Goal: Information Seeking & Learning: Learn about a topic

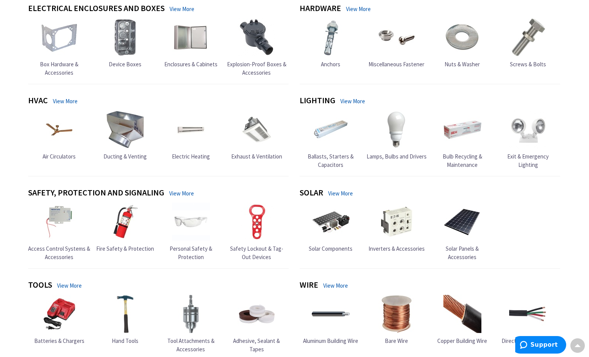
scroll to position [304, 0]
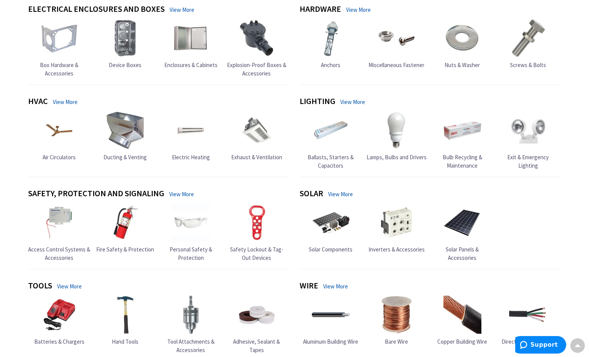
click at [385, 158] on span "Lamps, Bulbs and Drivers" at bounding box center [397, 156] width 60 height 7
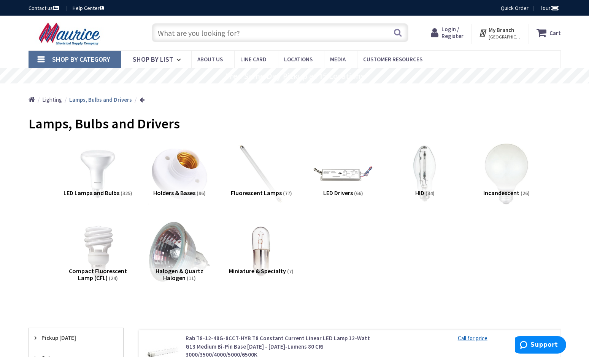
click at [90, 192] on span "LED Lamps and Bulbs" at bounding box center [92, 193] width 56 height 8
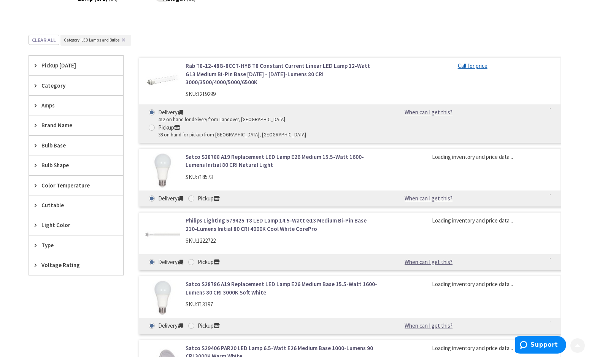
scroll to position [314, 0]
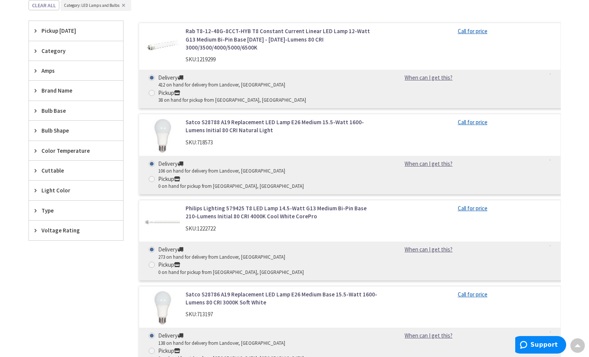
click at [75, 194] on span "Light Color" at bounding box center [72, 190] width 62 height 8
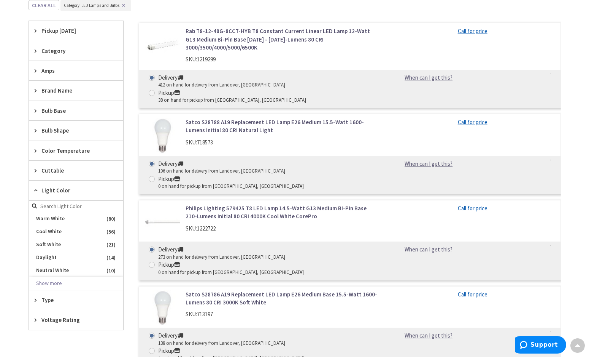
click at [37, 189] on icon at bounding box center [38, 190] width 6 height 6
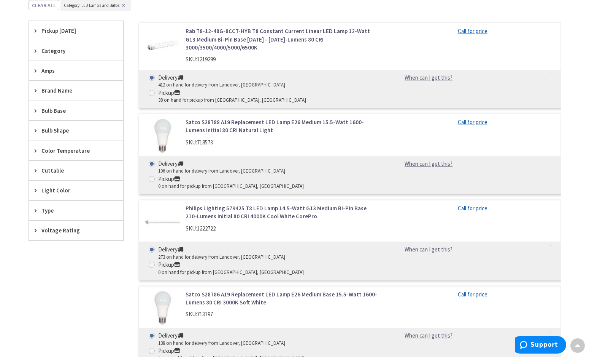
click at [303, 37] on link "Rab T8-12-48G-8CCT-HYB T8 Constant Current Linear LED Lamp 12-Watt G13 Medium B…" at bounding box center [283, 39] width 194 height 24
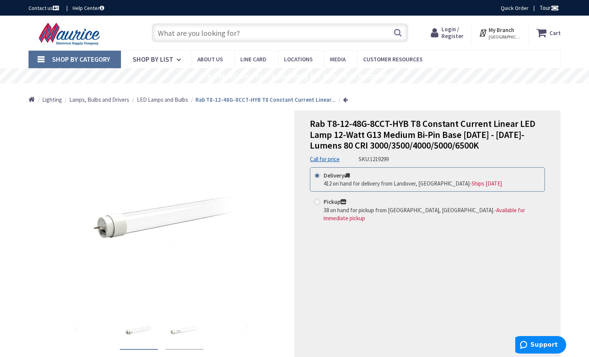
click at [514, 29] on strong "My Branch" at bounding box center [501, 29] width 25 height 7
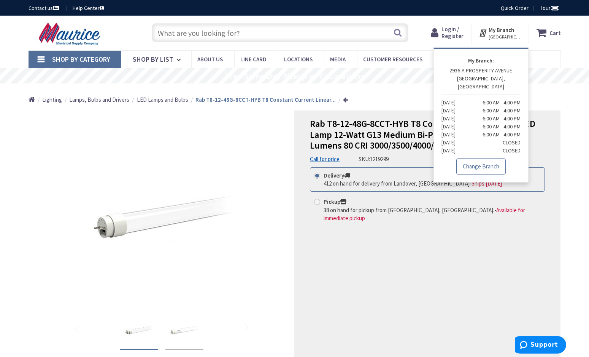
click at [474, 162] on link "Change Branch" at bounding box center [481, 166] width 49 height 16
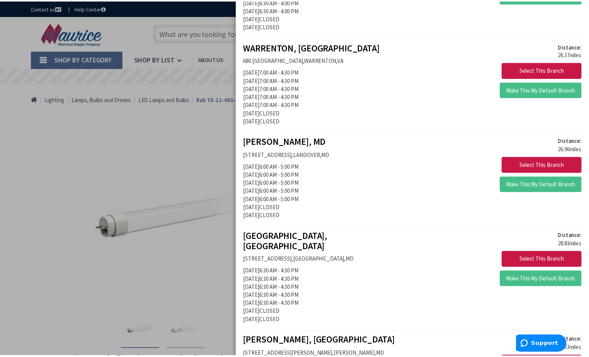
scroll to position [533, 0]
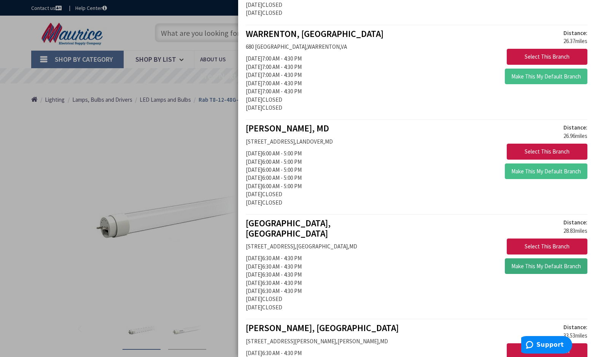
click at [531, 258] on button "Make This My Default Branch" at bounding box center [546, 266] width 83 height 16
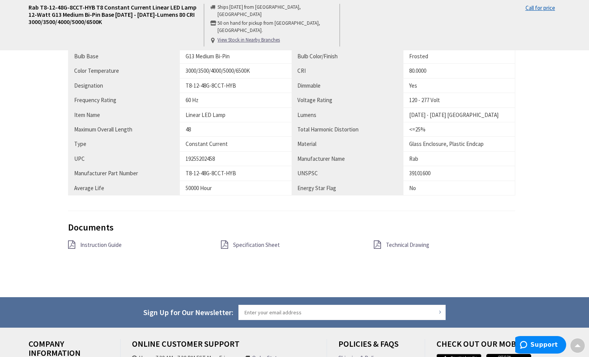
scroll to position [457, 0]
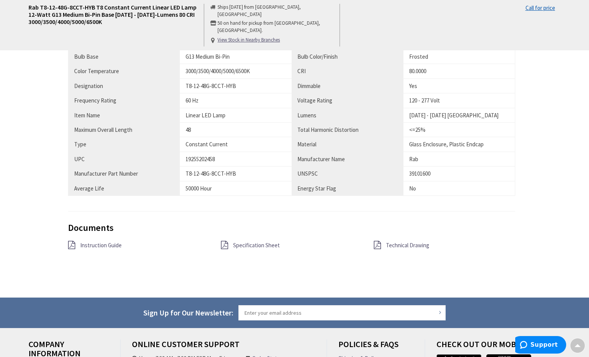
click at [252, 244] on span "Specification Sheet" at bounding box center [256, 244] width 47 height 7
